Goal: Find specific page/section: Find specific page/section

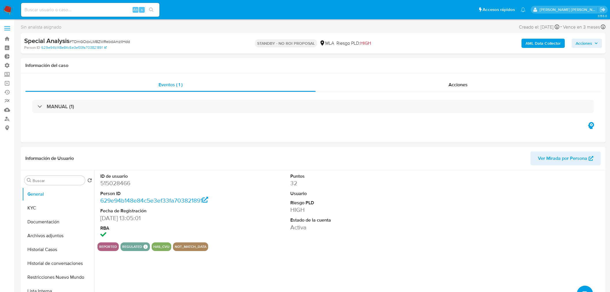
select select "10"
click at [10, 9] on img at bounding box center [8, 10] width 10 height 10
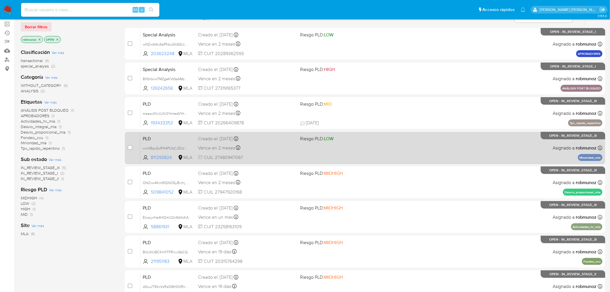
scroll to position [94, 0]
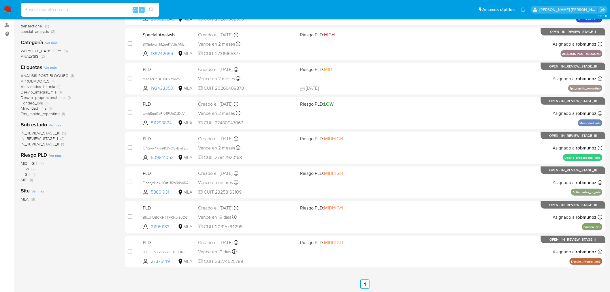
click at [117, 4] on div "Alt s" at bounding box center [90, 10] width 138 height 14
click at [113, 9] on input at bounding box center [90, 10] width 138 height 8
paste input "JWSPSEUHgLBHGYo4OaKobA3E"
type input "JWSPSEUHgLBHGYo4OaKobA3E"
click at [155, 9] on button "search-icon" at bounding box center [151, 10] width 12 height 8
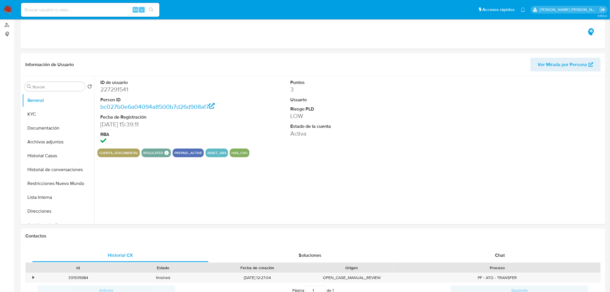
select select "10"
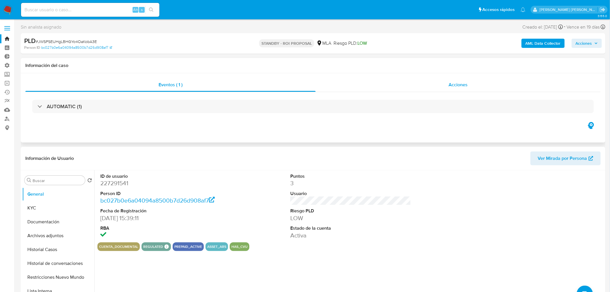
click at [412, 90] on div "Acciones" at bounding box center [459, 85] width 286 height 14
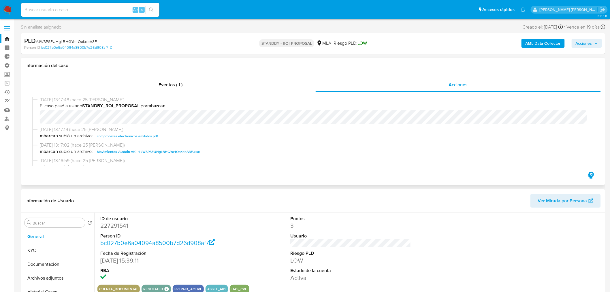
scroll to position [32, 0]
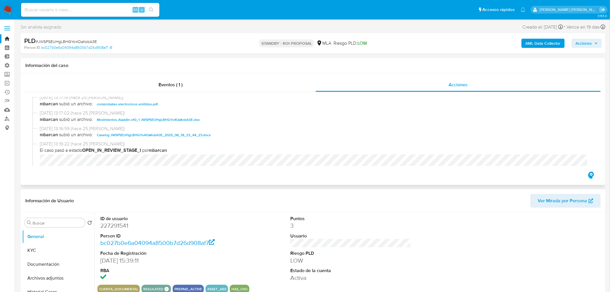
drag, startPoint x: 203, startPoint y: 135, endPoint x: 284, endPoint y: 185, distance: 94.7
click at [203, 135] on span "Caselog JWSPSEUHgLBHGYo4OaKobA3E_2025_06_18_23_44_23.docx" at bounding box center [154, 135] width 114 height 7
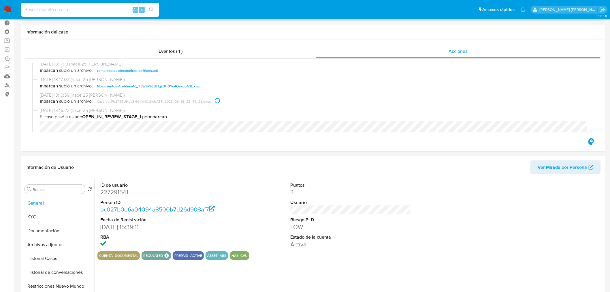
scroll to position [128, 0]
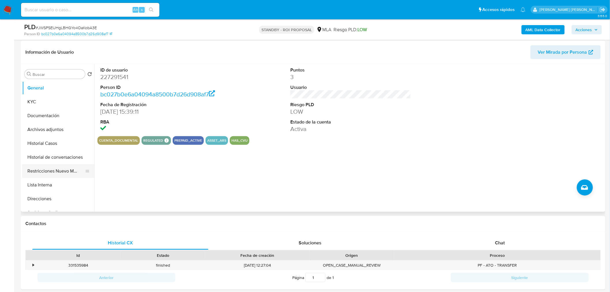
click at [61, 174] on button "Restricciones Nuevo Mundo" at bounding box center [56, 171] width 68 height 14
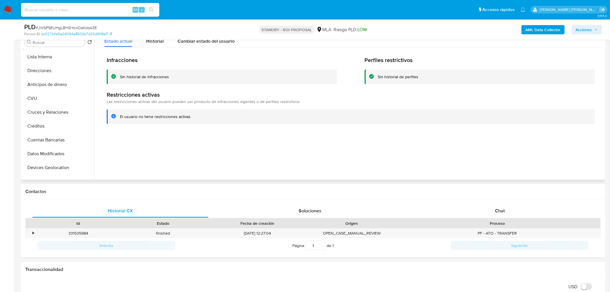
scroll to position [0, 0]
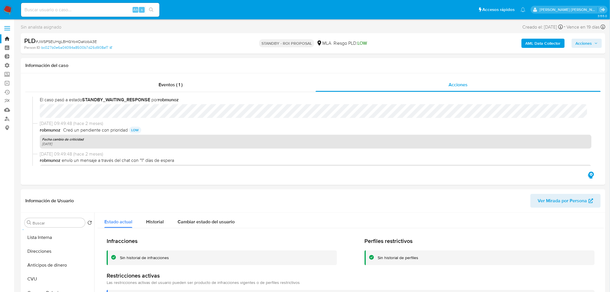
click at [89, 41] on span "# JWSPSEUHgLBHGYo4OaKobA3E" at bounding box center [66, 42] width 61 height 6
copy span "JWSPSEUHgLBHGYo4OaKobA3E"
